Goal: Information Seeking & Learning: Learn about a topic

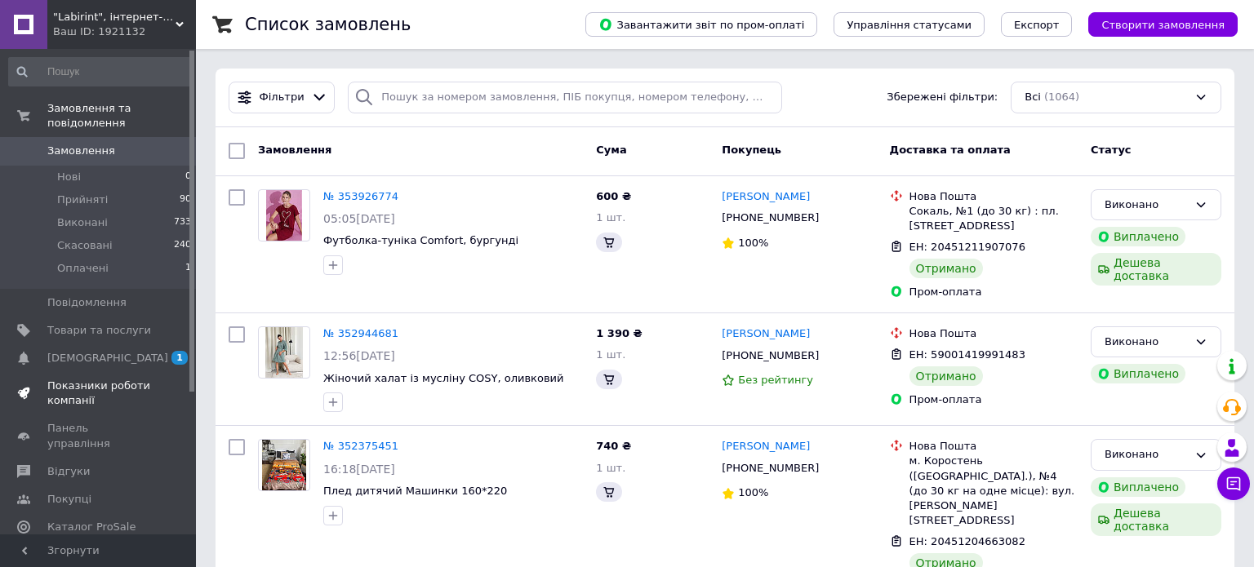
click at [73, 379] on span "Показники роботи компанії" at bounding box center [99, 393] width 104 height 29
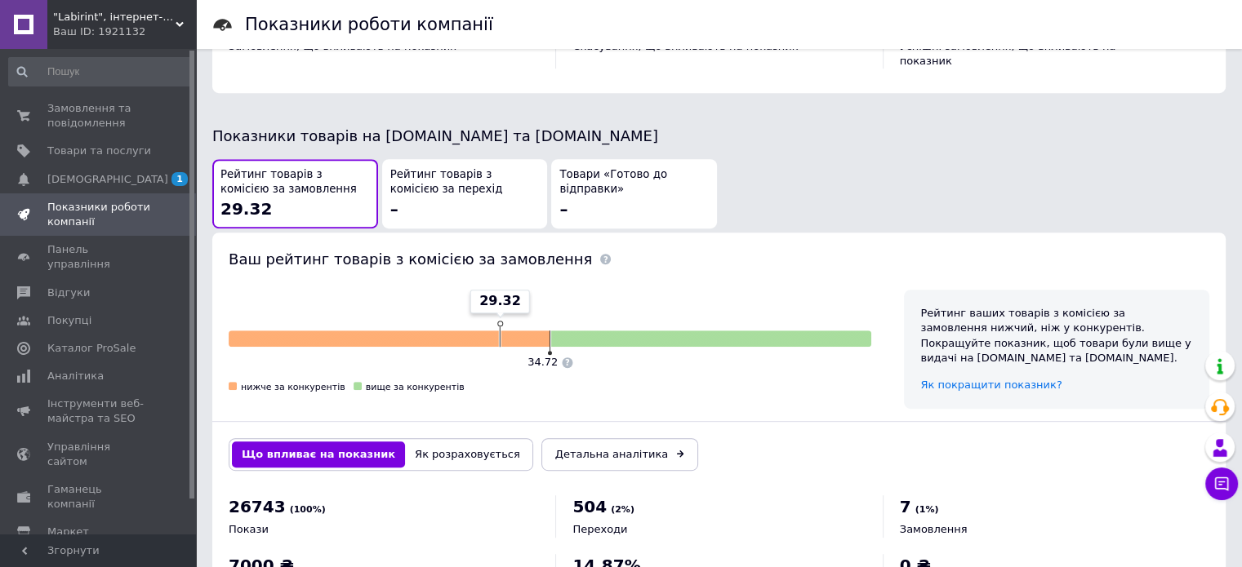
scroll to position [878, 0]
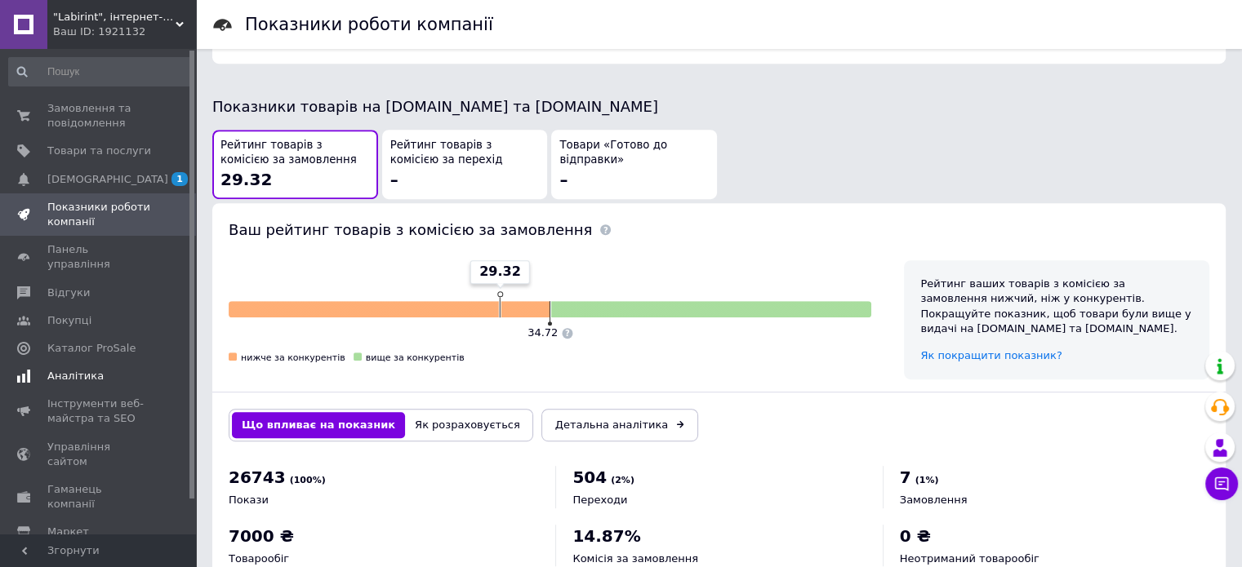
click at [65, 369] on span "Аналітика" at bounding box center [75, 376] width 56 height 15
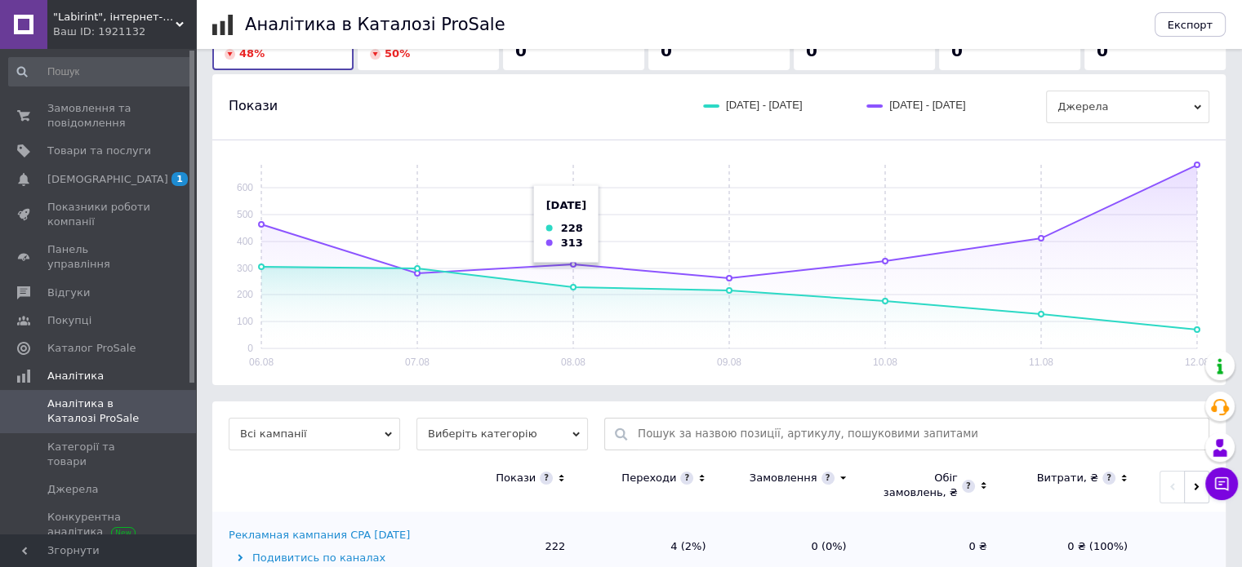
scroll to position [163, 0]
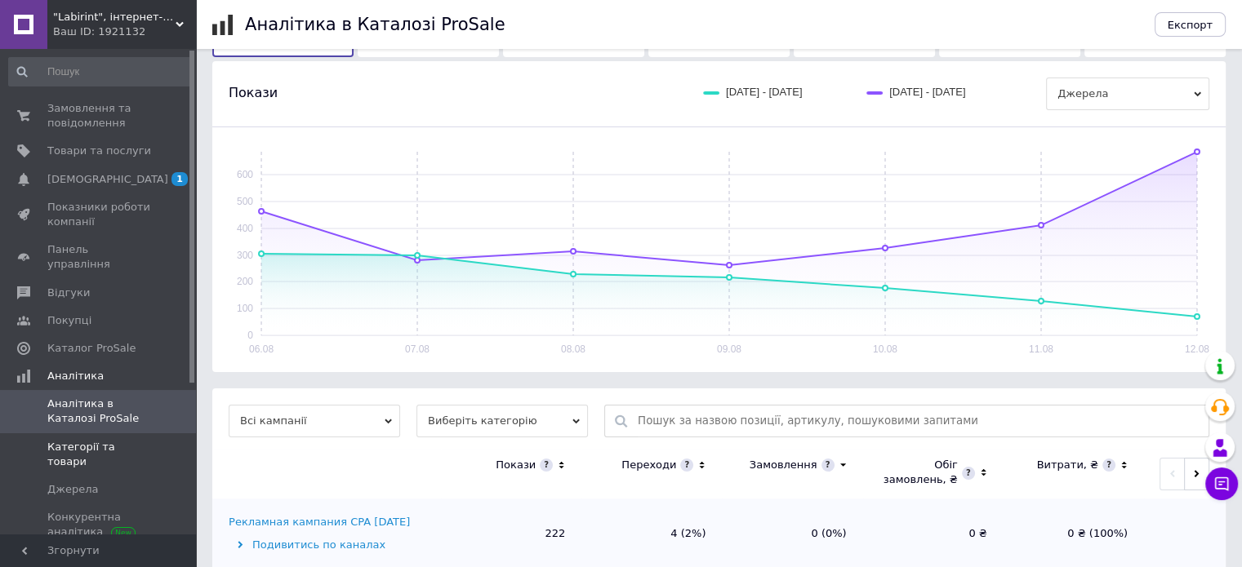
click at [63, 440] on span "Категорії та товари" at bounding box center [99, 454] width 104 height 29
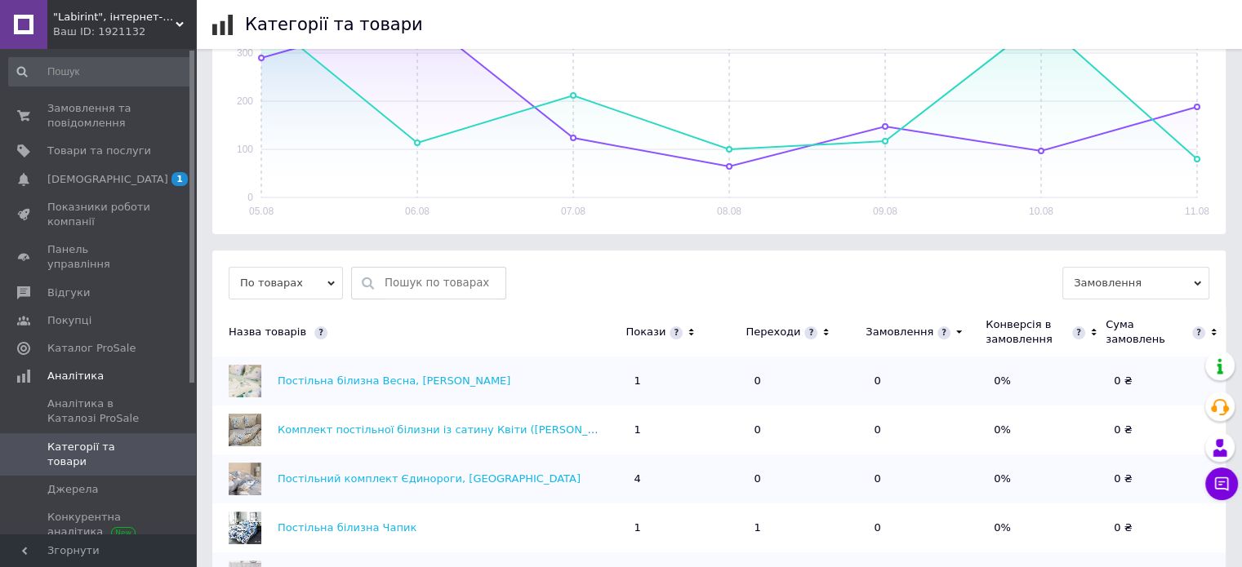
scroll to position [241, 0]
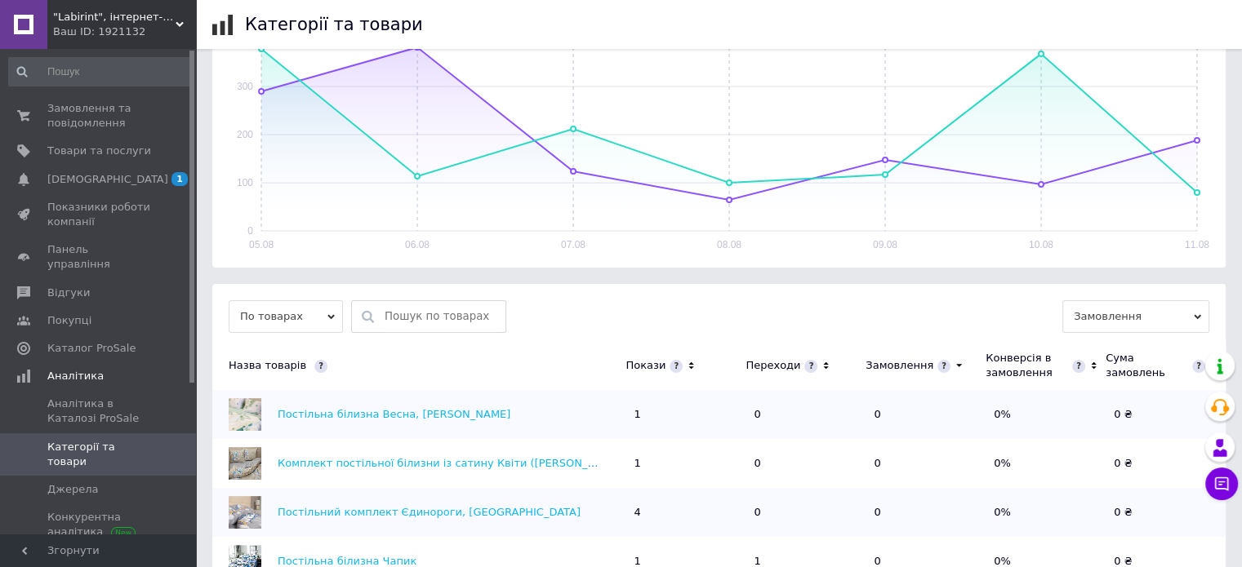
click at [330, 315] on icon at bounding box center [330, 317] width 7 height 7
click at [688, 368] on icon at bounding box center [691, 366] width 11 height 14
click at [687, 368] on icon at bounding box center [691, 366] width 11 height 14
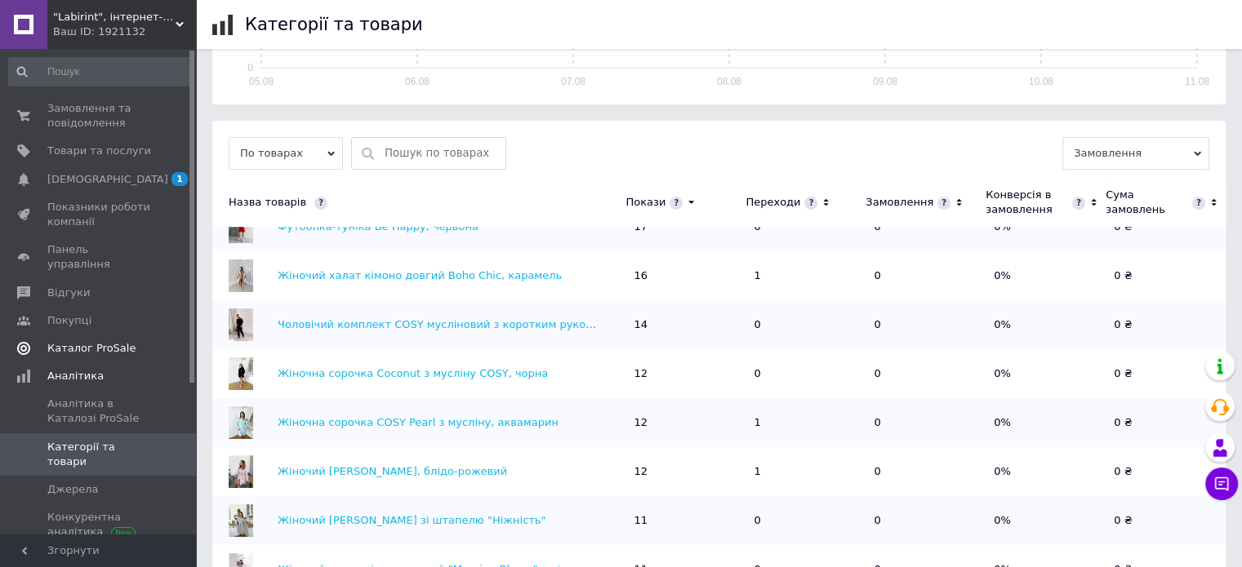
scroll to position [0, 0]
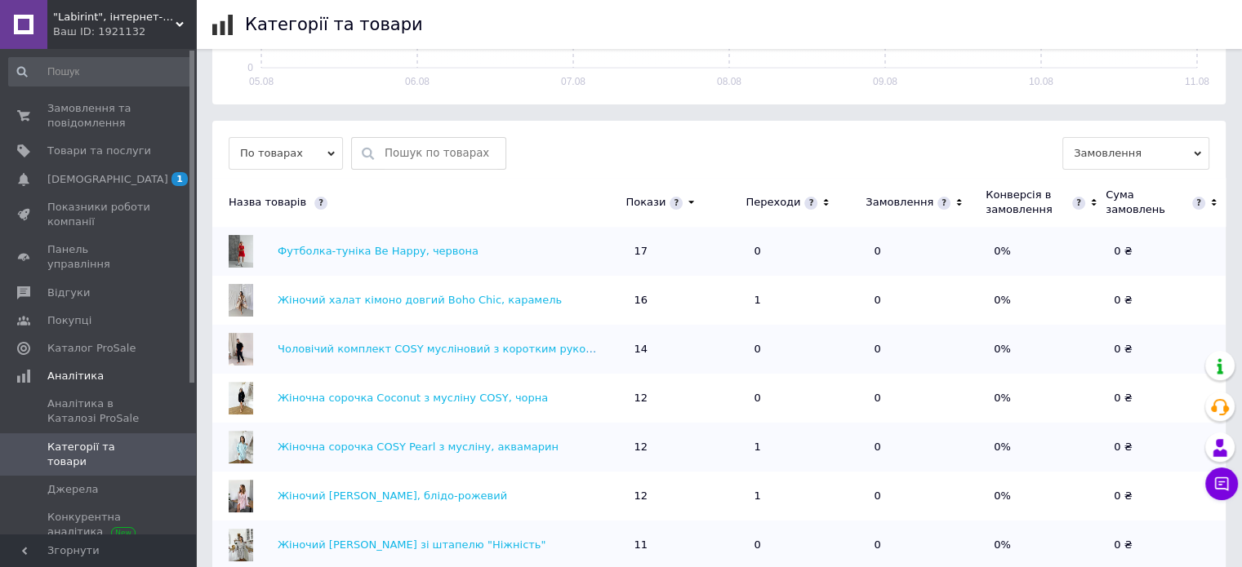
click at [331, 150] on icon at bounding box center [330, 153] width 7 height 7
click at [300, 207] on li "За категоріями" at bounding box center [286, 206] width 114 height 23
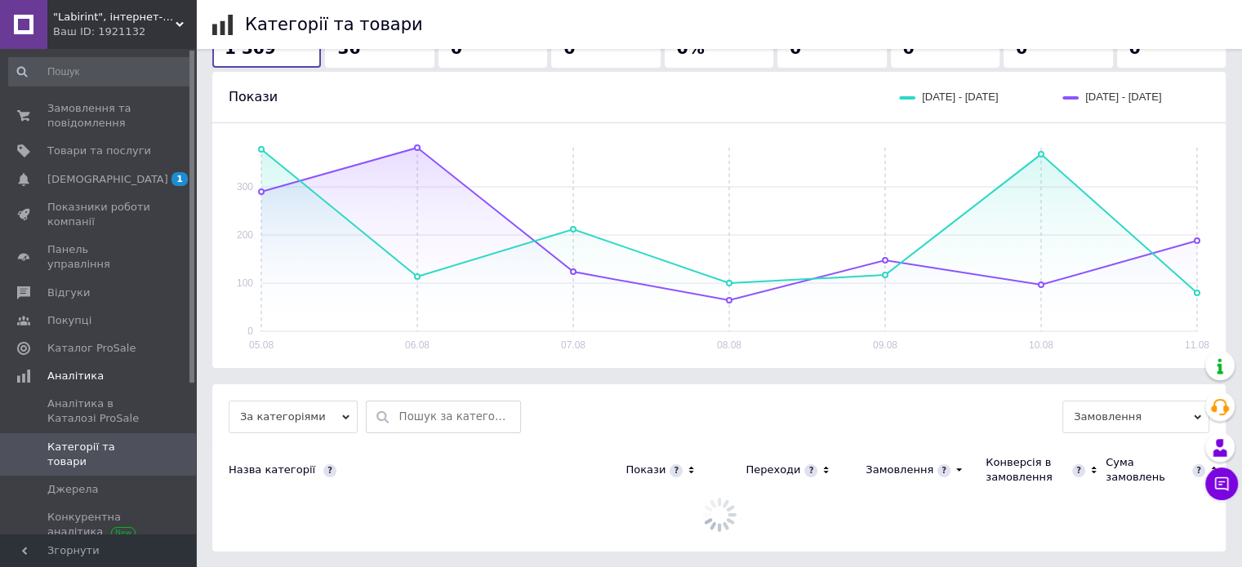
scroll to position [404, 0]
